Goal: Use online tool/utility: Use online tool/utility

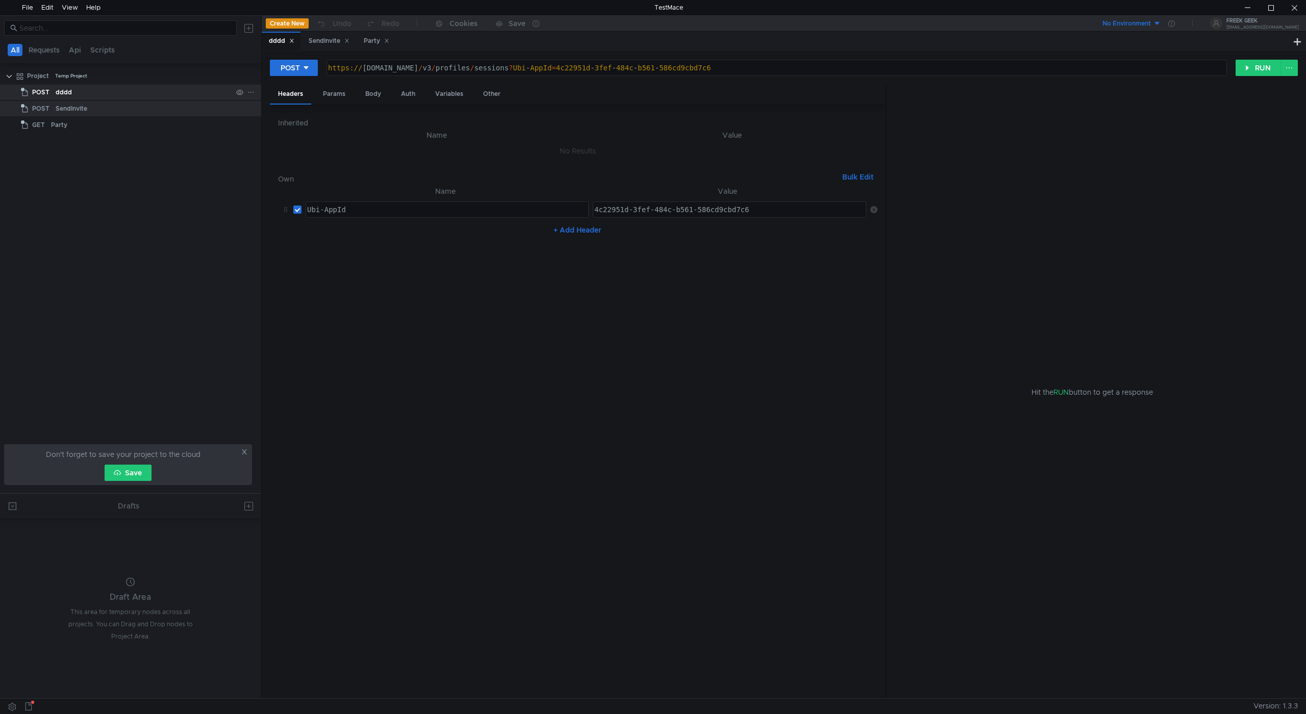
click at [88, 90] on div "dddd" at bounding box center [144, 92] width 177 height 15
click at [322, 29] on icon "button" at bounding box center [321, 23] width 11 height 11
click at [462, 71] on div "https:// [DOMAIN_NAME] / v3 / profiles / sessions ? Ubi - AppId = 4c22951d - 3f…" at bounding box center [776, 76] width 900 height 24
type textarea "[URL][DOMAIN_NAME]"
click at [325, 37] on div "SendInvite" at bounding box center [329, 41] width 41 height 11
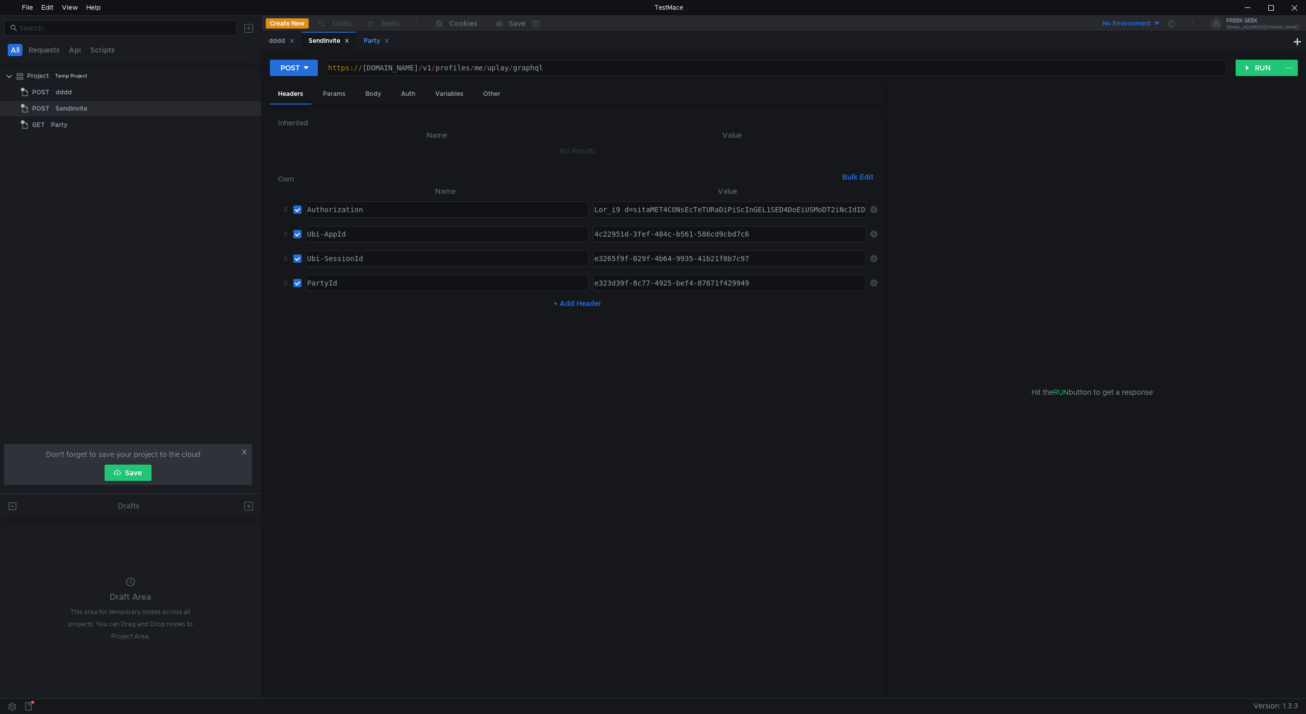
click at [379, 39] on div "Party" at bounding box center [377, 41] width 26 height 11
click at [324, 39] on div "SendInvite" at bounding box center [329, 41] width 41 height 11
click at [278, 42] on div "dddd" at bounding box center [282, 41] width 26 height 11
click at [377, 46] on div "Party" at bounding box center [377, 41] width 26 height 11
